Goal: Task Accomplishment & Management: Complete application form

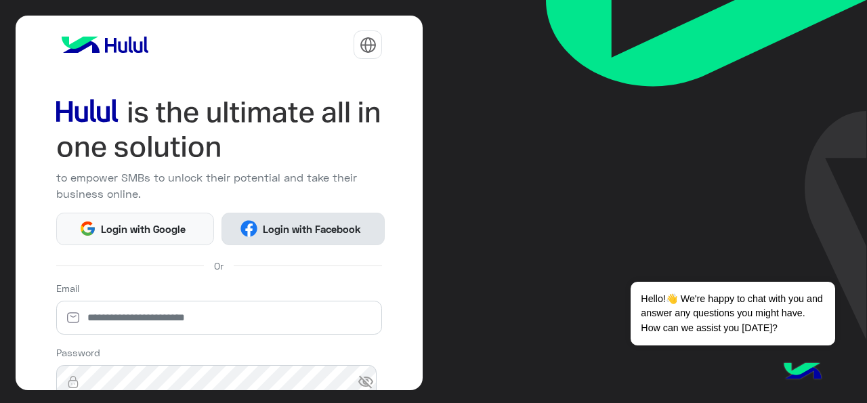
click at [275, 230] on span "Login with Facebook" at bounding box center [311, 230] width 108 height 16
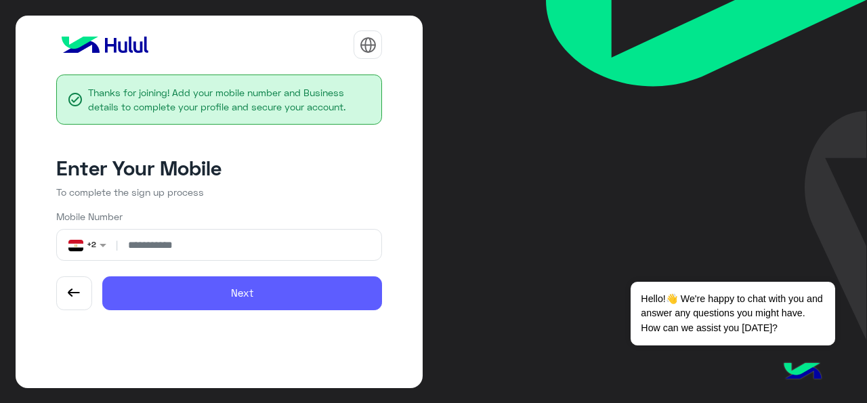
click at [284, 289] on button "Next" at bounding box center [242, 293] width 280 height 34
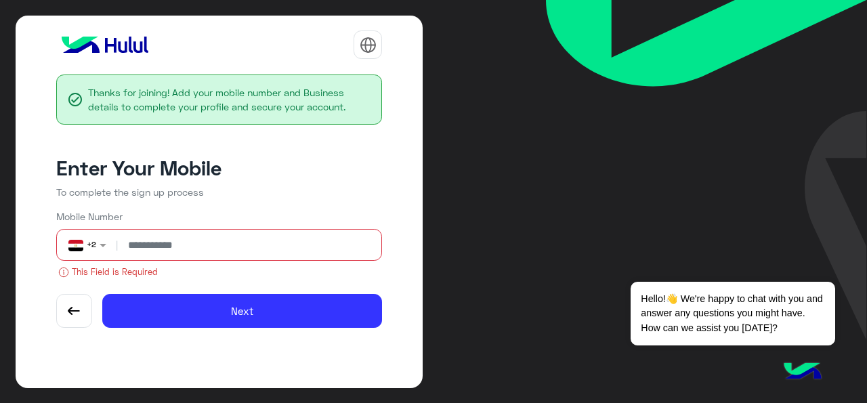
click at [197, 243] on input "number" at bounding box center [249, 245] width 256 height 30
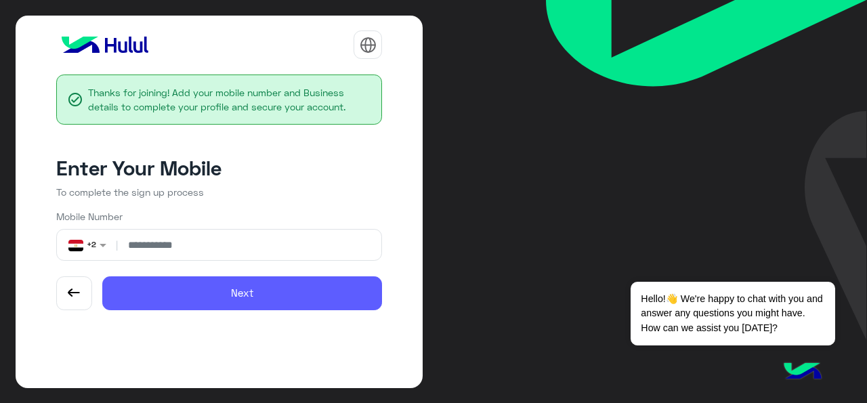
type input "**********"
click at [175, 306] on button "Next" at bounding box center [242, 293] width 280 height 34
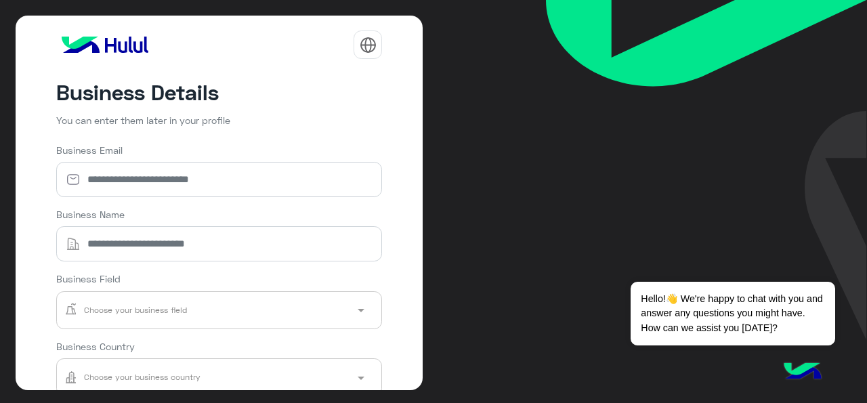
scroll to position [152, 0]
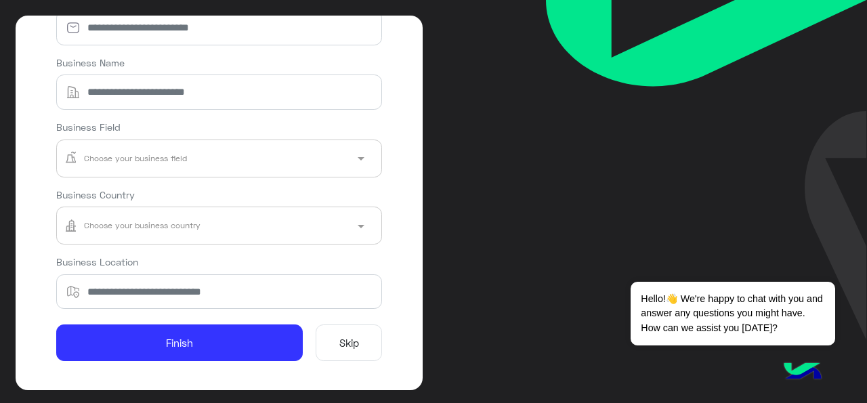
click at [339, 345] on button "Skip" at bounding box center [349, 342] width 66 height 37
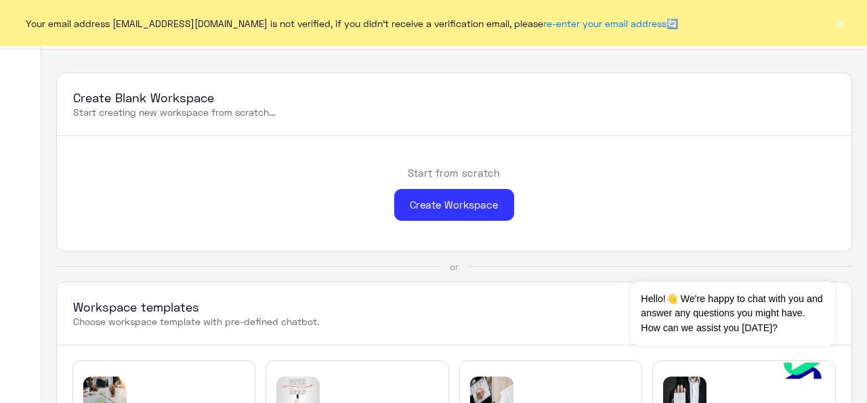
click at [835, 28] on button "×" at bounding box center [840, 23] width 14 height 14
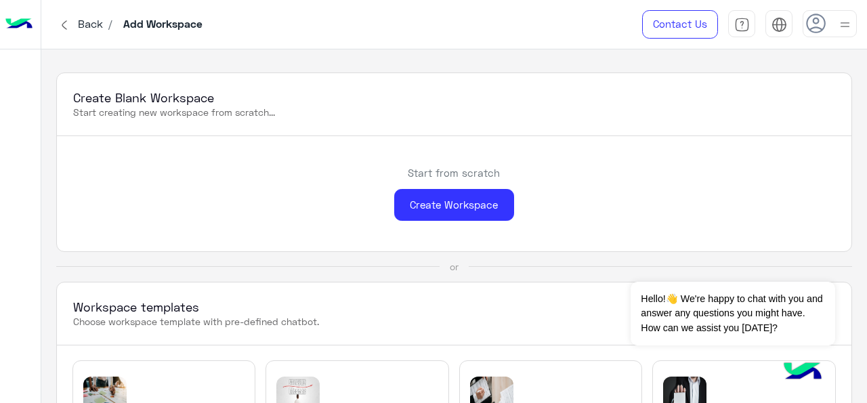
click at [840, 22] on img at bounding box center [845, 24] width 17 height 17
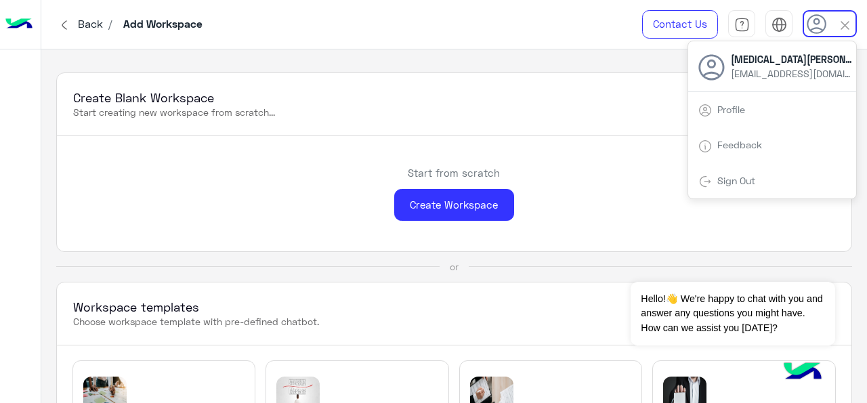
click at [713, 67] on use at bounding box center [711, 67] width 26 height 26
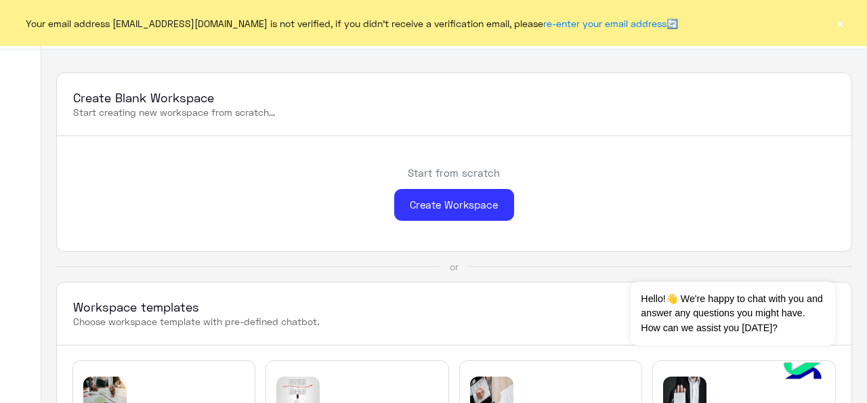
click at [838, 24] on button "×" at bounding box center [840, 23] width 14 height 14
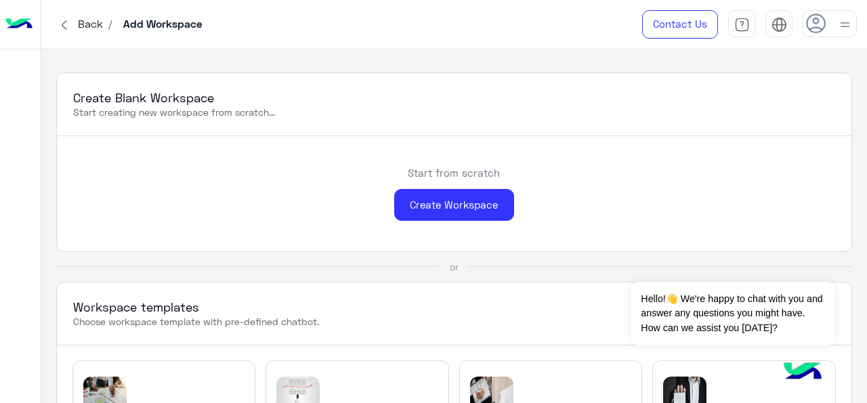
click at [818, 28] on use at bounding box center [816, 24] width 20 height 20
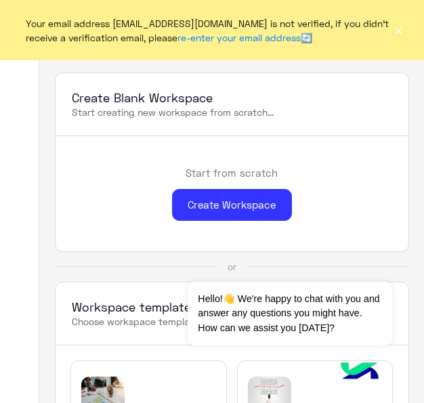
click at [403, 37] on button "×" at bounding box center [399, 31] width 10 height 14
